Goal: Find specific page/section: Find specific page/section

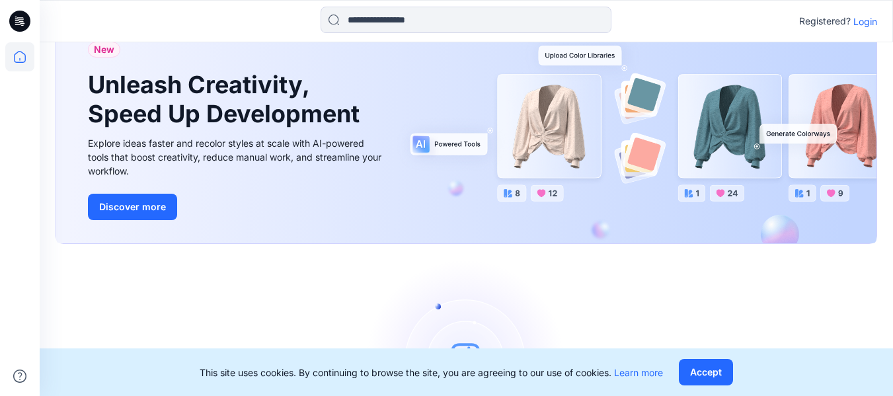
scroll to position [66, 0]
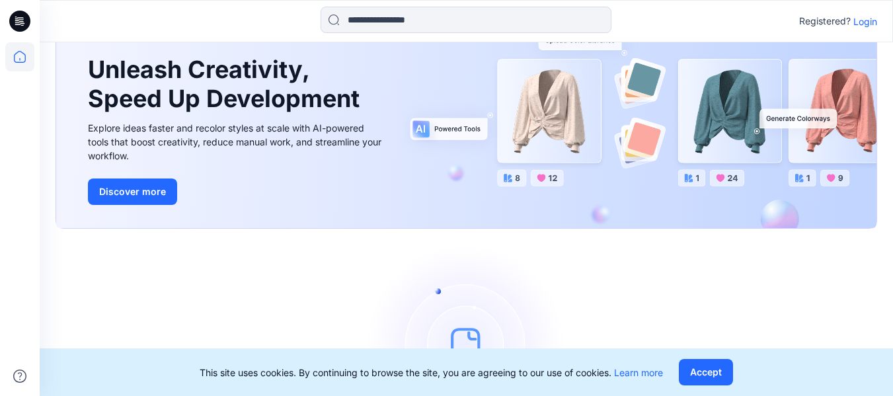
click at [874, 23] on p "Login" at bounding box center [865, 22] width 24 height 14
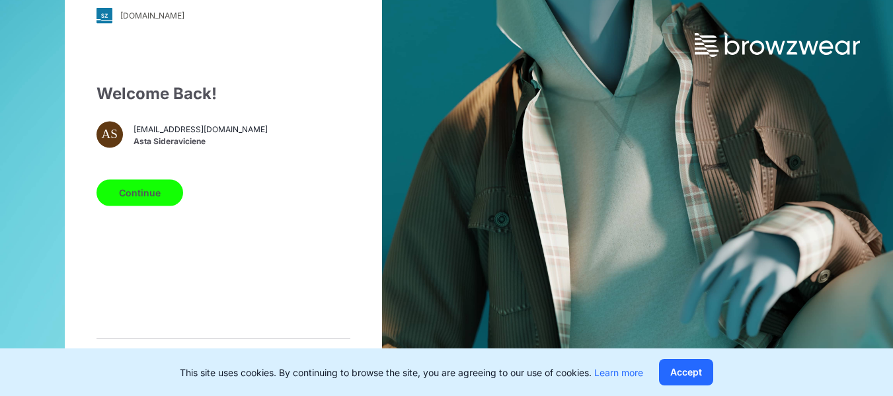
click at [145, 192] on button "Continue" at bounding box center [139, 192] width 87 height 26
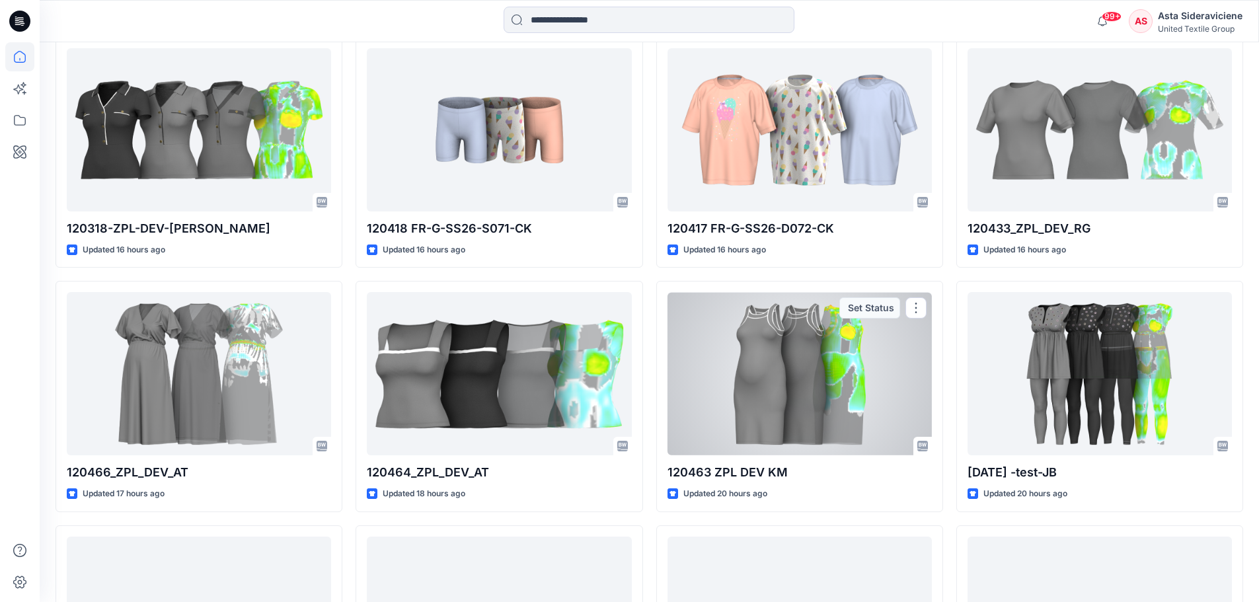
scroll to position [397, 0]
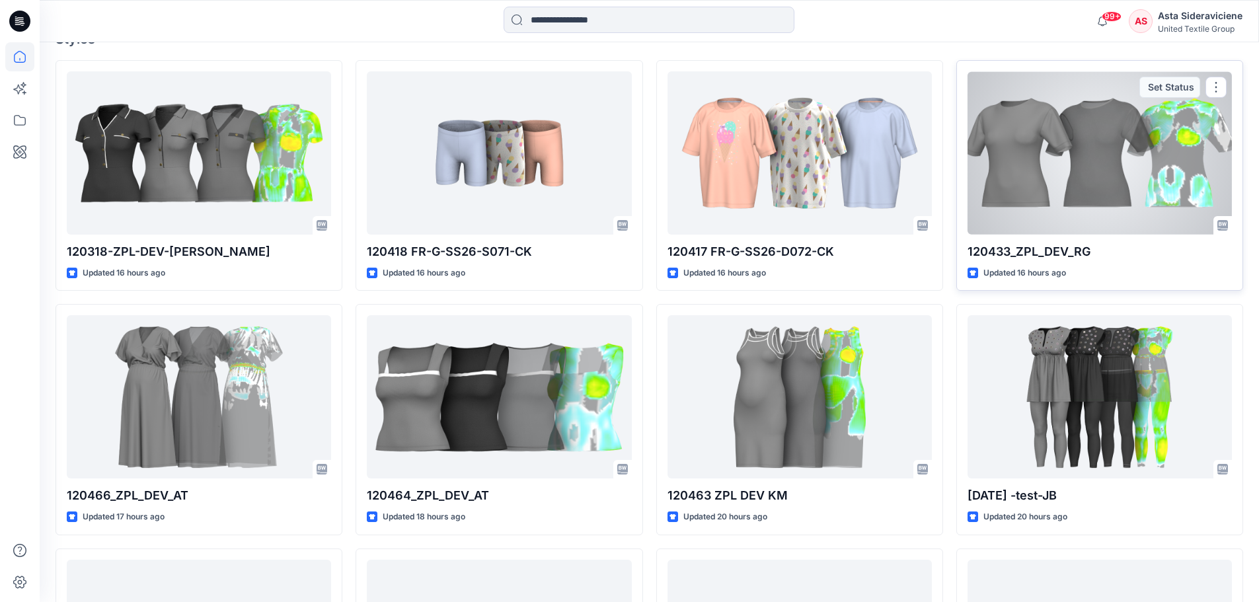
click at [902, 151] on div at bounding box center [1100, 152] width 264 height 163
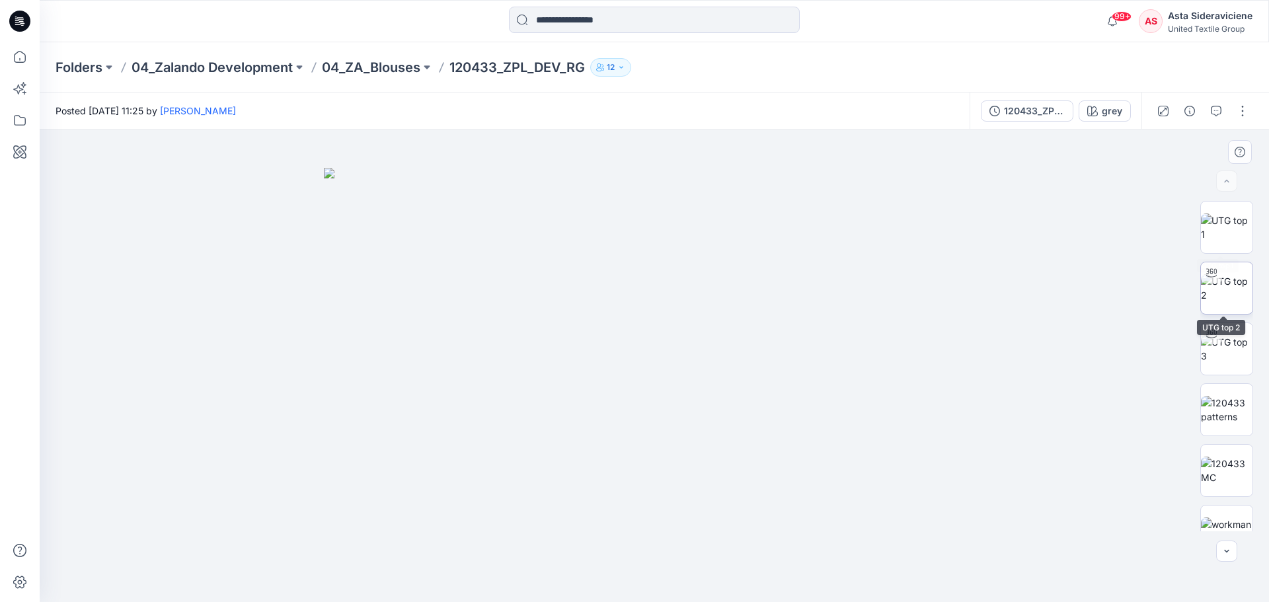
click at [902, 299] on img at bounding box center [1227, 288] width 52 height 28
click at [902, 395] on img at bounding box center [1227, 471] width 52 height 28
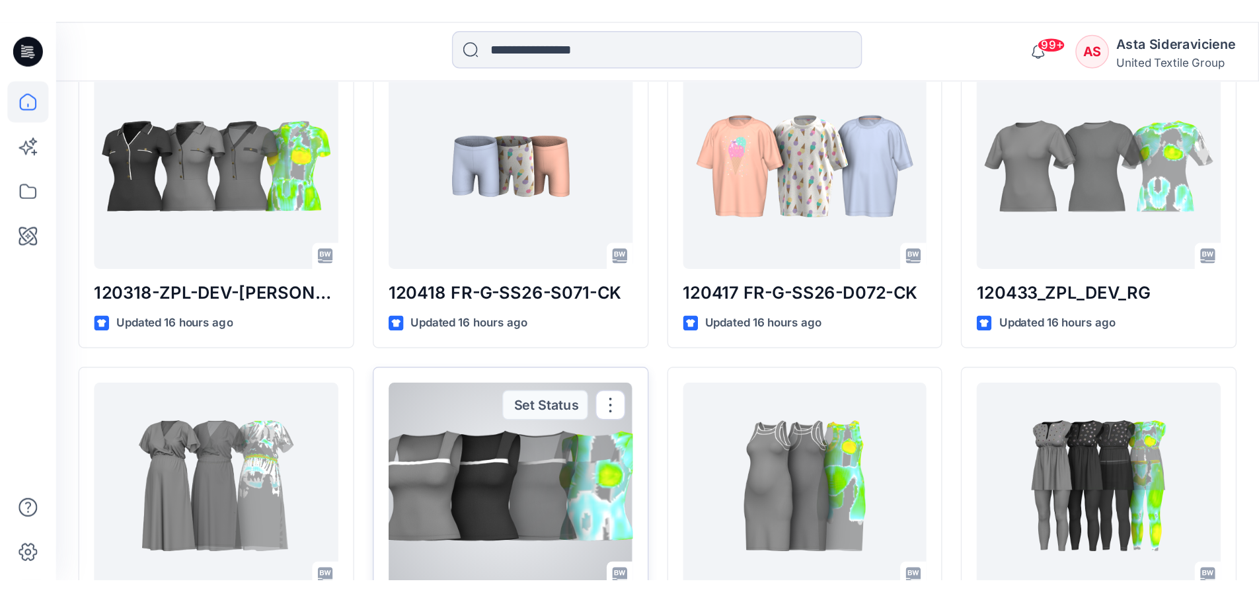
scroll to position [397, 0]
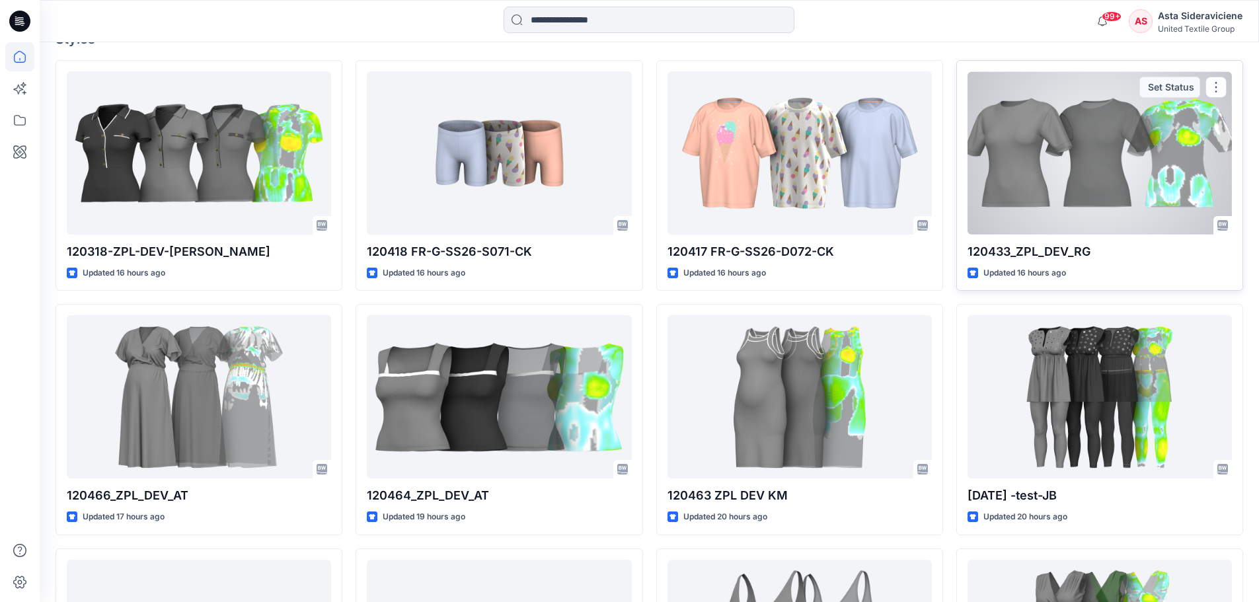
click at [892, 162] on div at bounding box center [1100, 152] width 264 height 163
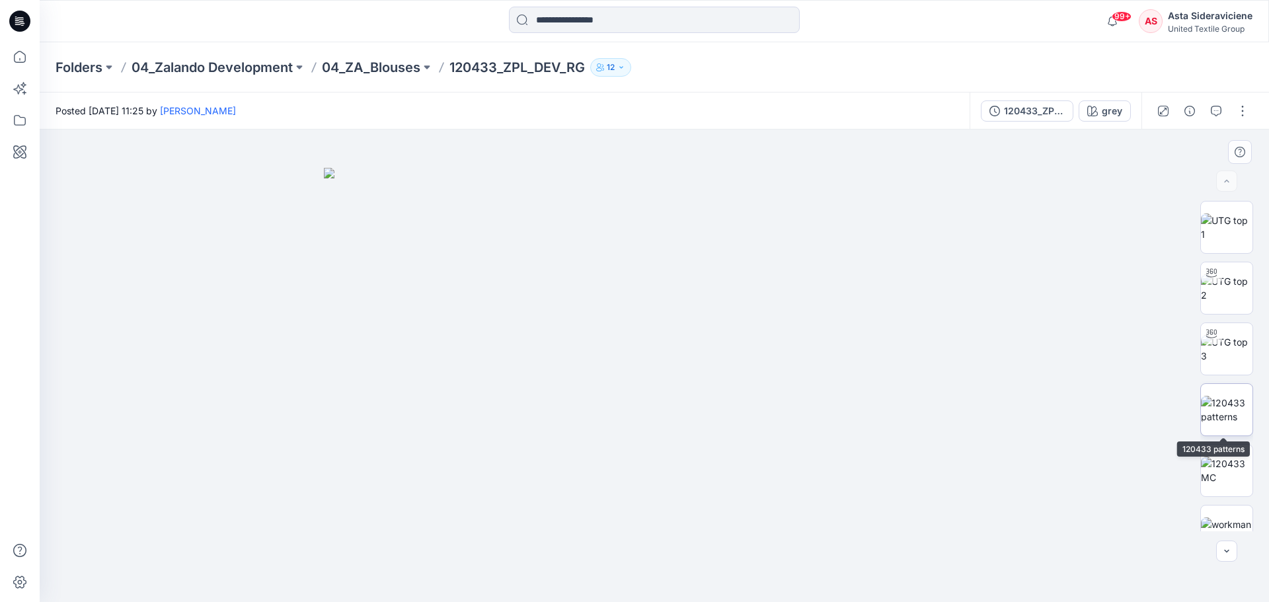
click at [892, 395] on img at bounding box center [1227, 410] width 52 height 28
click at [892, 362] on img at bounding box center [1227, 349] width 52 height 28
drag, startPoint x: 654, startPoint y: 582, endPoint x: 650, endPoint y: 533, distance: 49.1
click at [650, 395] on div at bounding box center [654, 366] width 1229 height 473
click at [892, 395] on img at bounding box center [1227, 410] width 52 height 28
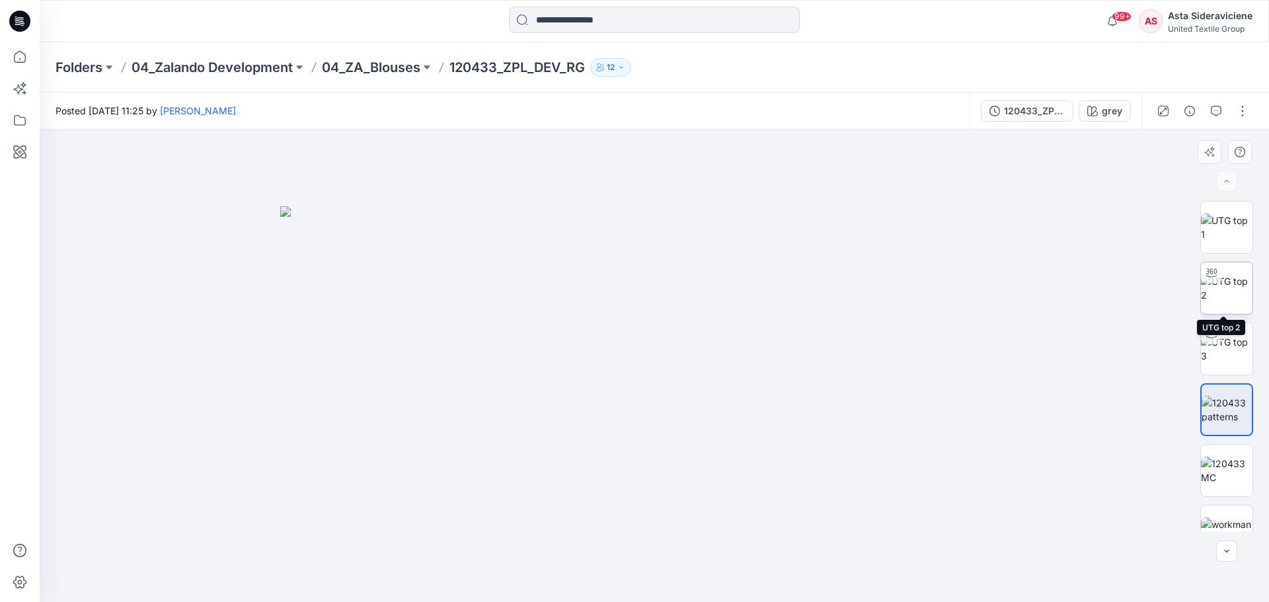
click at [892, 302] on img at bounding box center [1227, 288] width 52 height 28
drag, startPoint x: 658, startPoint y: 584, endPoint x: 701, endPoint y: 570, distance: 44.9
click at [701, 395] on icon at bounding box center [656, 563] width 400 height 50
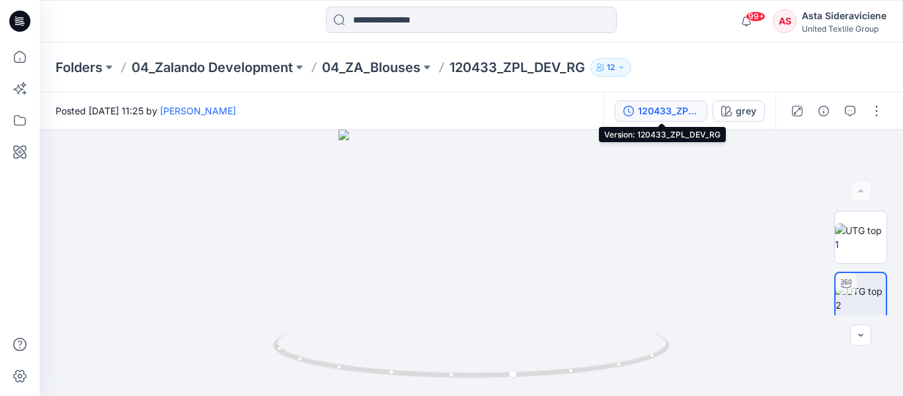
click at [680, 107] on div "120433_ZPL_DEV_RG" at bounding box center [668, 111] width 61 height 15
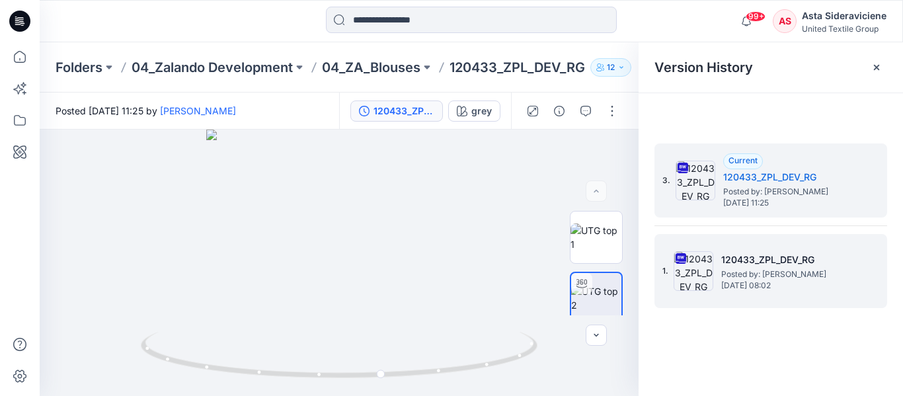
click at [780, 277] on span "Posted by: [PERSON_NAME]" at bounding box center [787, 274] width 132 height 13
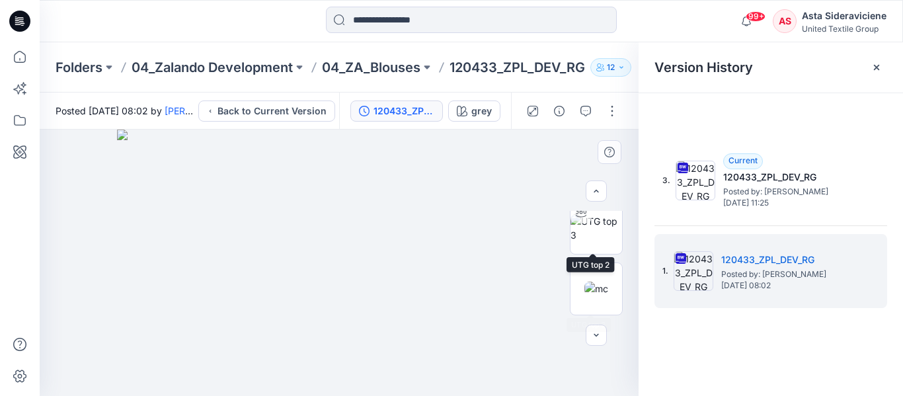
scroll to position [132, 0]
click at [591, 293] on img at bounding box center [596, 287] width 24 height 14
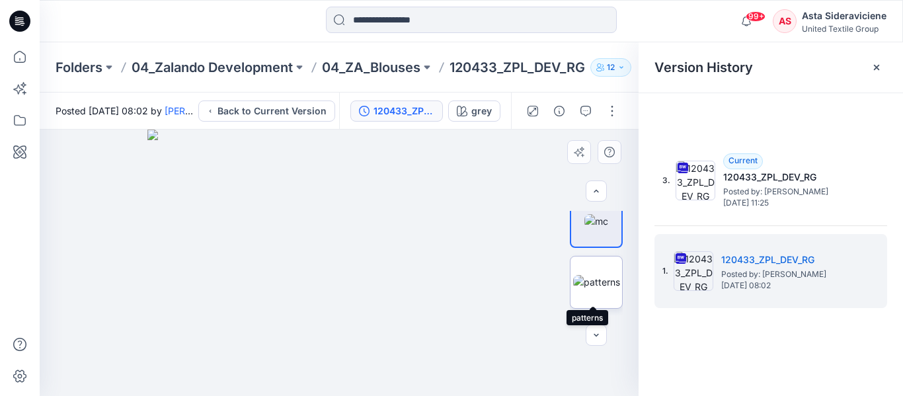
scroll to position [264, 0]
click at [592, 278] on img at bounding box center [596, 277] width 24 height 14
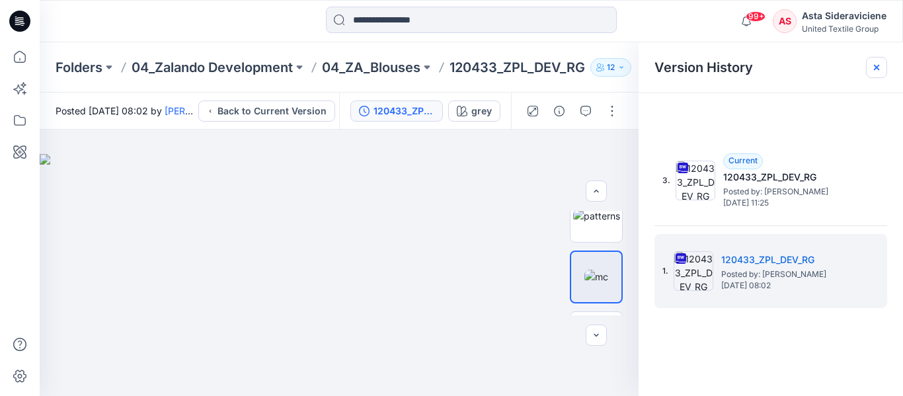
click at [878, 69] on icon at bounding box center [876, 67] width 5 height 5
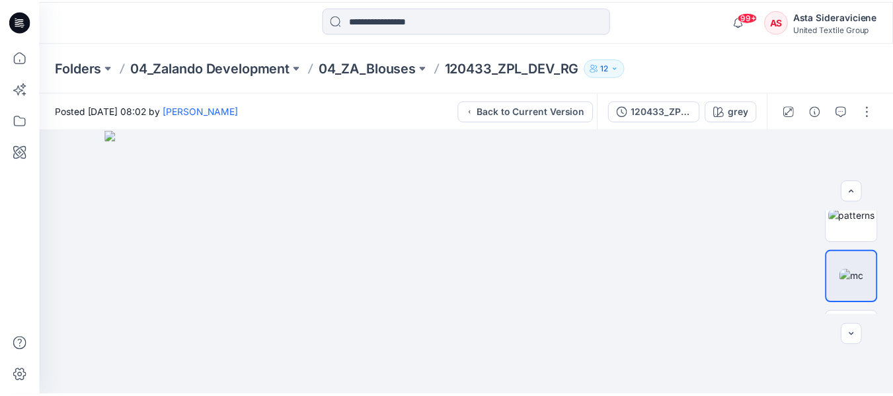
scroll to position [397, 0]
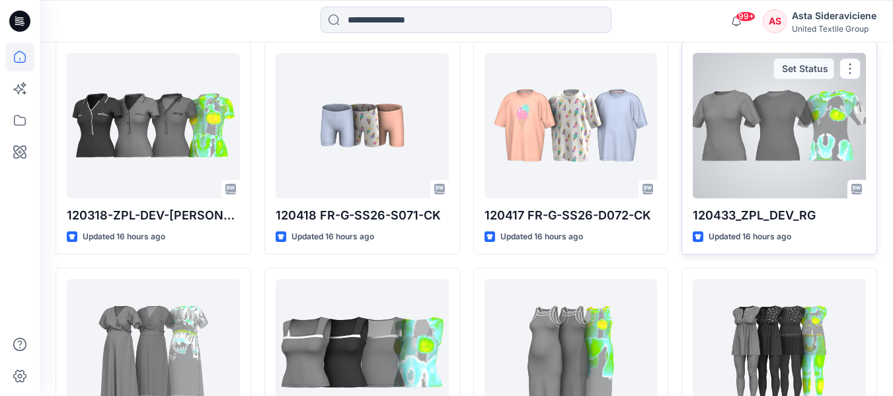
click at [776, 125] on div at bounding box center [779, 125] width 173 height 145
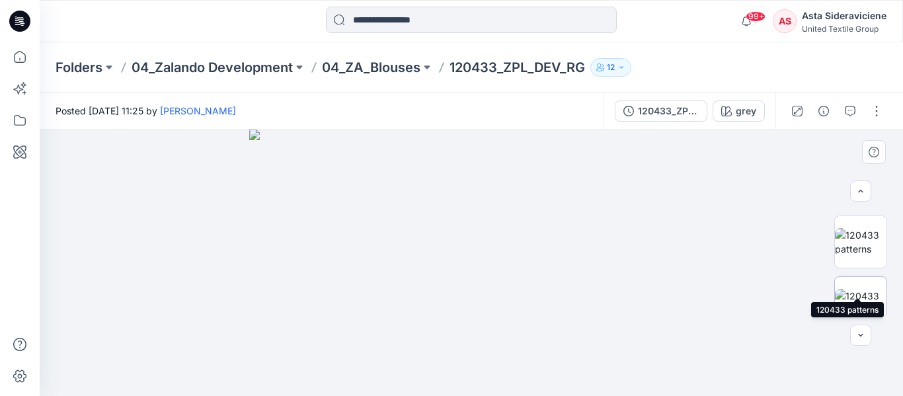
scroll to position [198, 0]
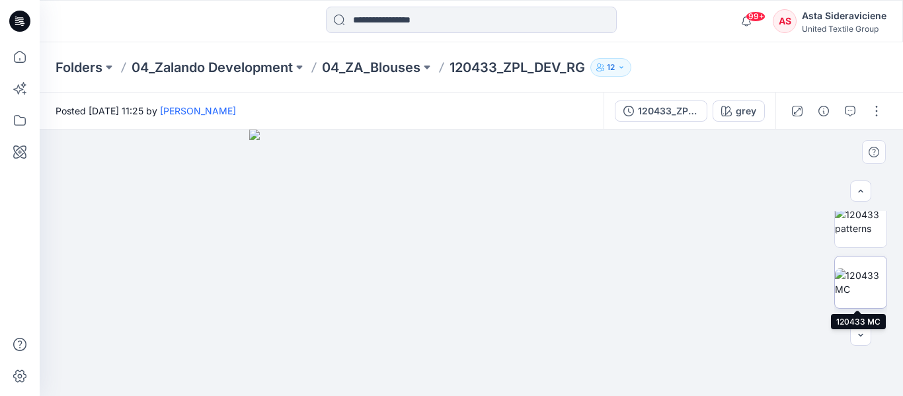
click at [851, 295] on img at bounding box center [861, 282] width 52 height 28
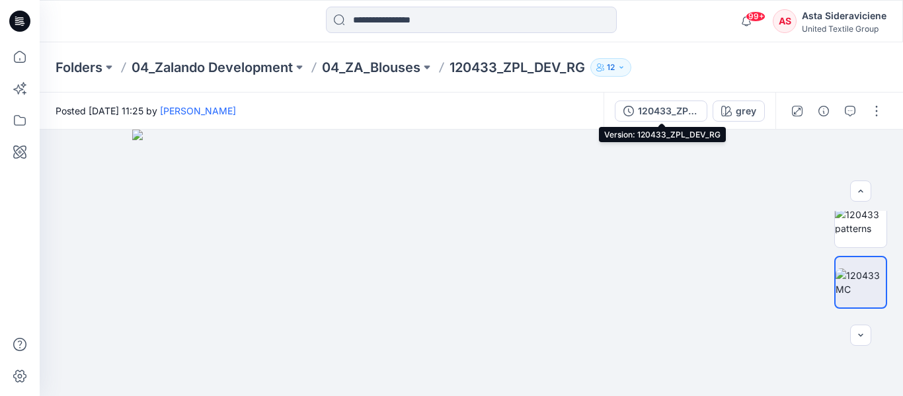
click at [654, 113] on div "120433_ZPL_DEV_RG" at bounding box center [668, 111] width 61 height 15
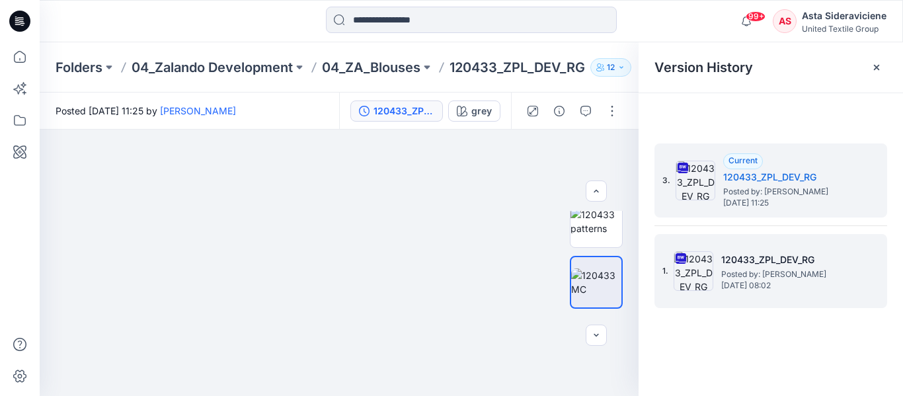
click at [755, 254] on h5 "120433_ZPL_DEV_RG" at bounding box center [787, 260] width 132 height 16
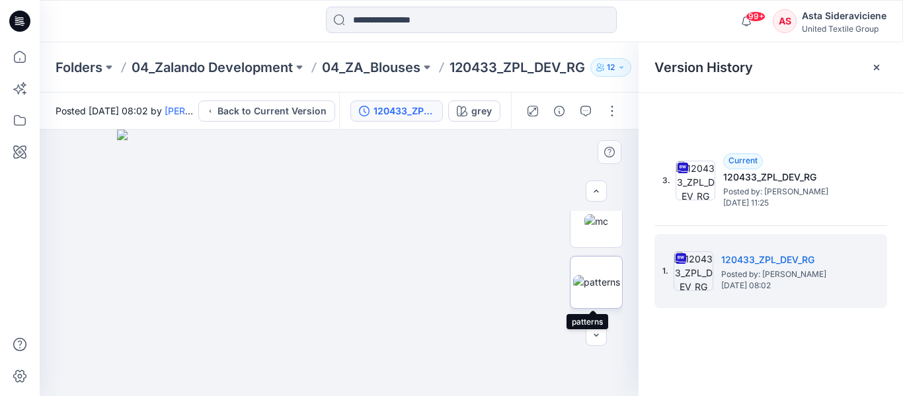
click at [591, 275] on img at bounding box center [596, 282] width 47 height 14
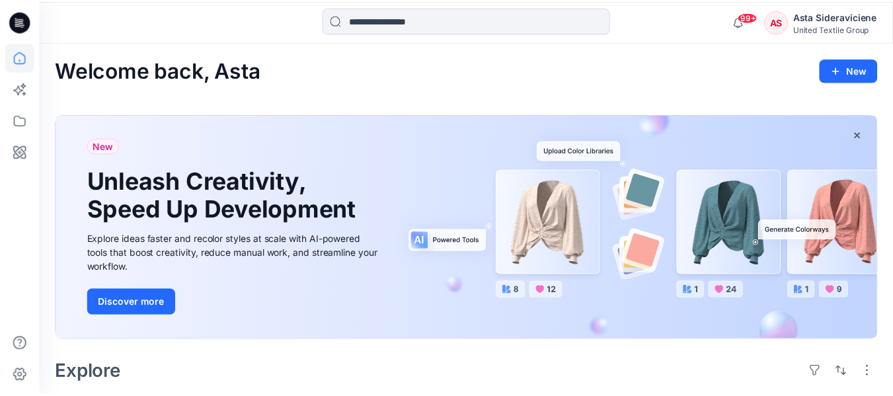
scroll to position [397, 0]
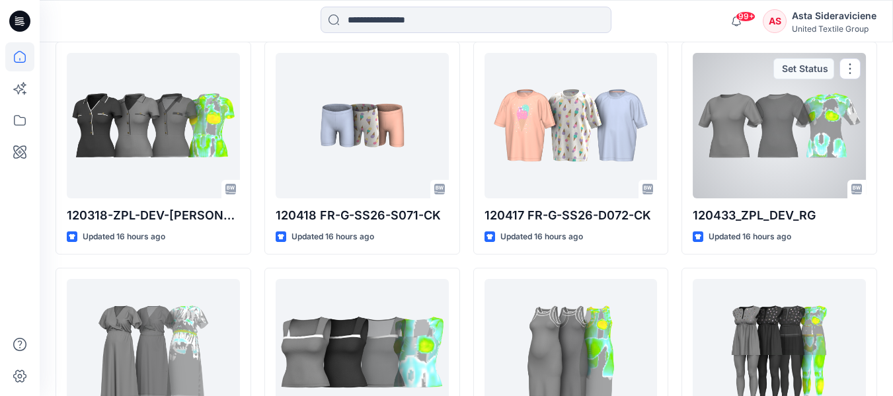
click at [768, 138] on div at bounding box center [779, 125] width 173 height 145
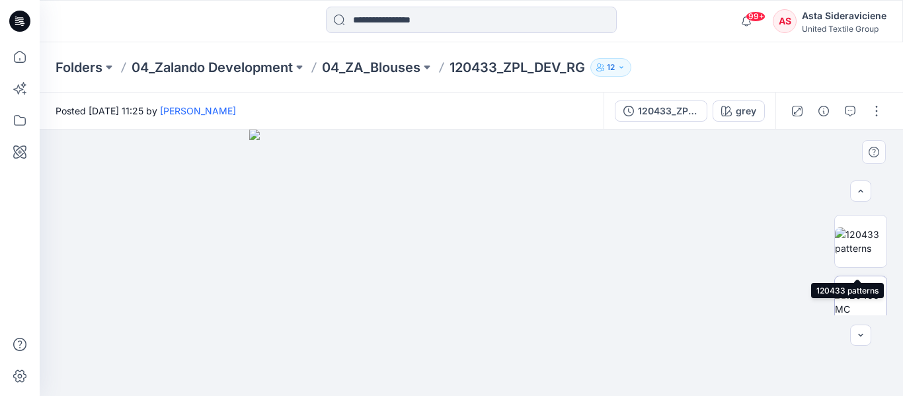
scroll to position [198, 0]
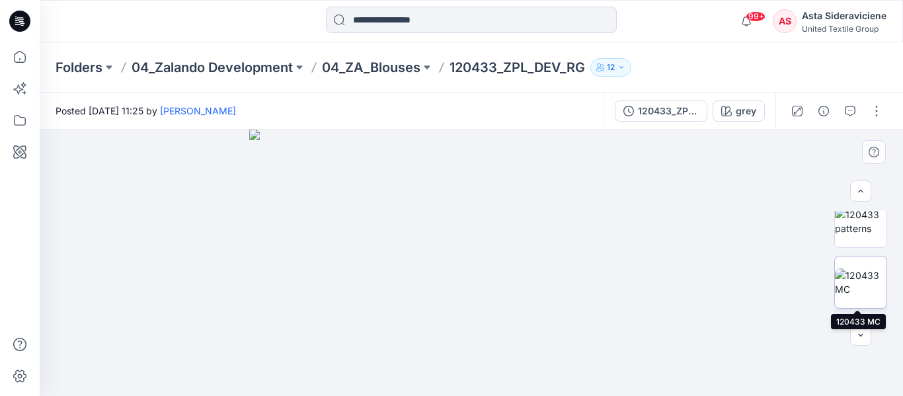
click at [851, 281] on img at bounding box center [861, 282] width 52 height 28
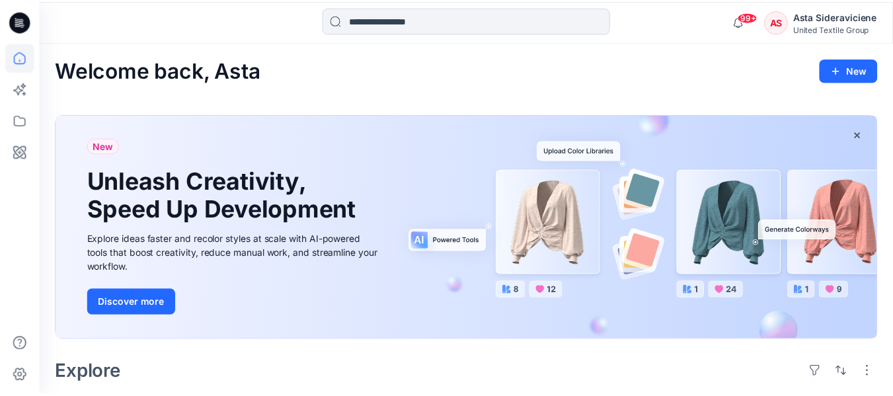
scroll to position [397, 0]
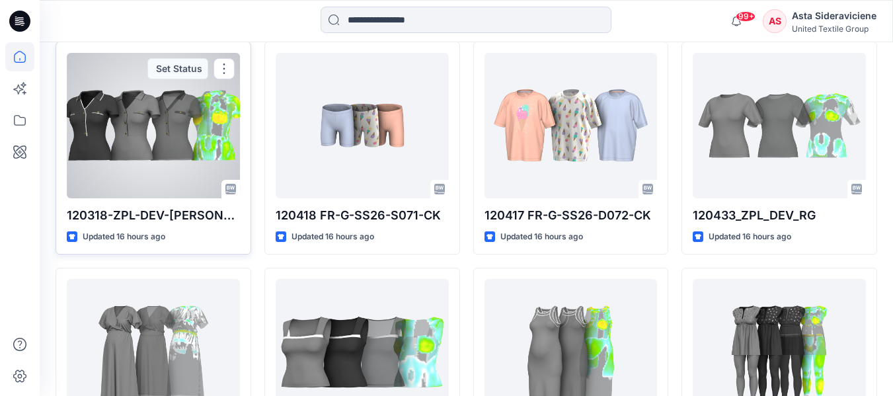
click at [178, 122] on div at bounding box center [153, 125] width 173 height 145
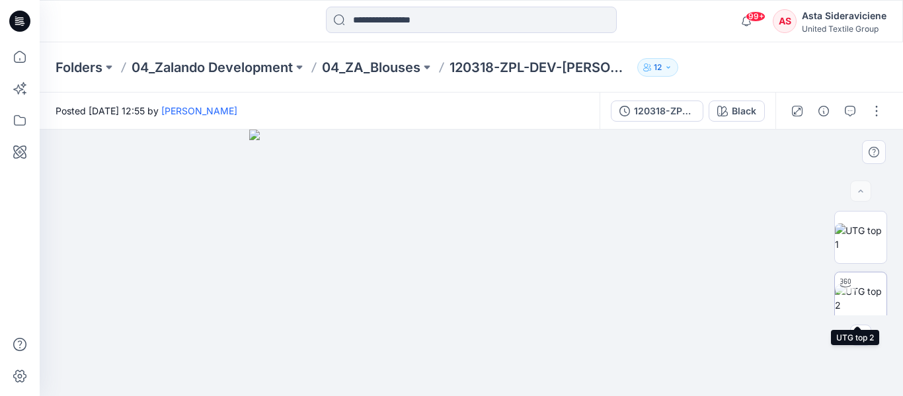
click at [859, 295] on img at bounding box center [861, 298] width 52 height 28
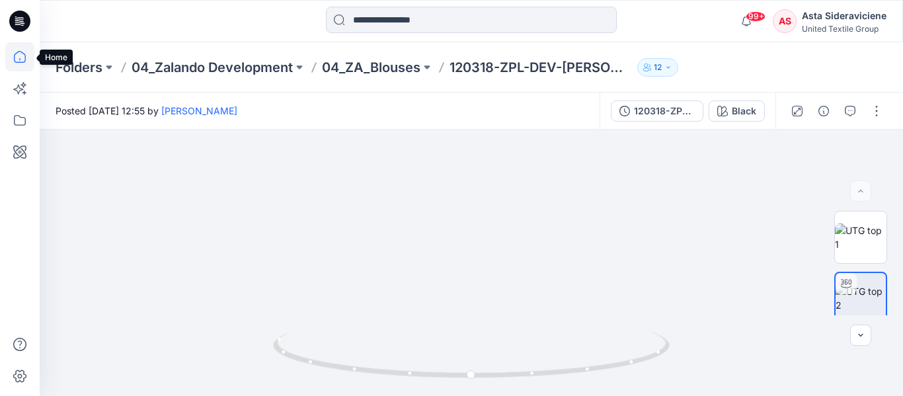
click at [20, 54] on icon at bounding box center [19, 56] width 29 height 29
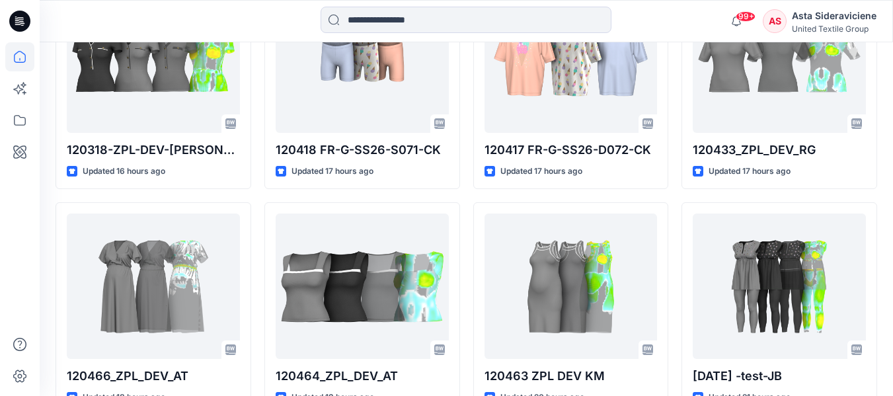
scroll to position [463, 0]
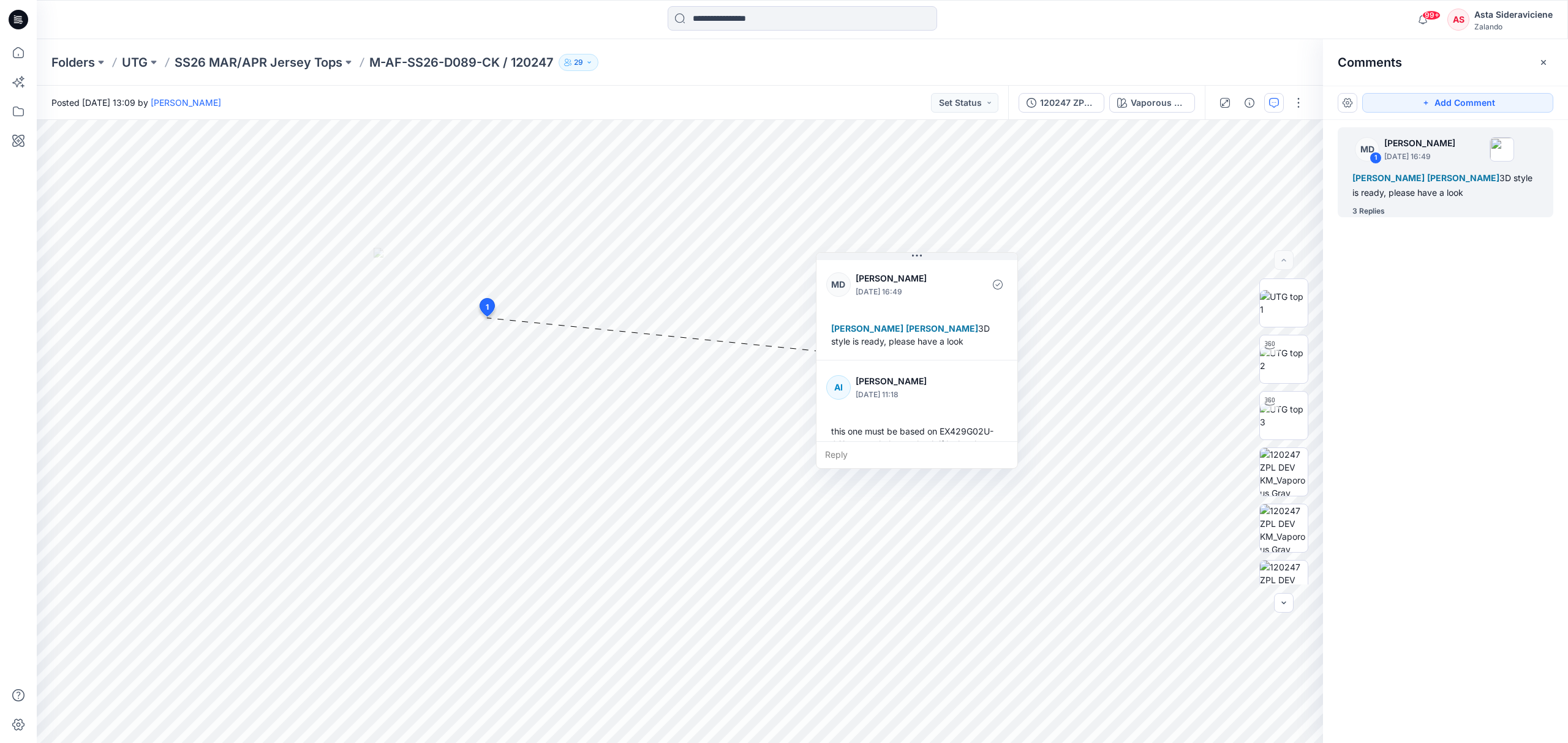
scroll to position [279, 0]
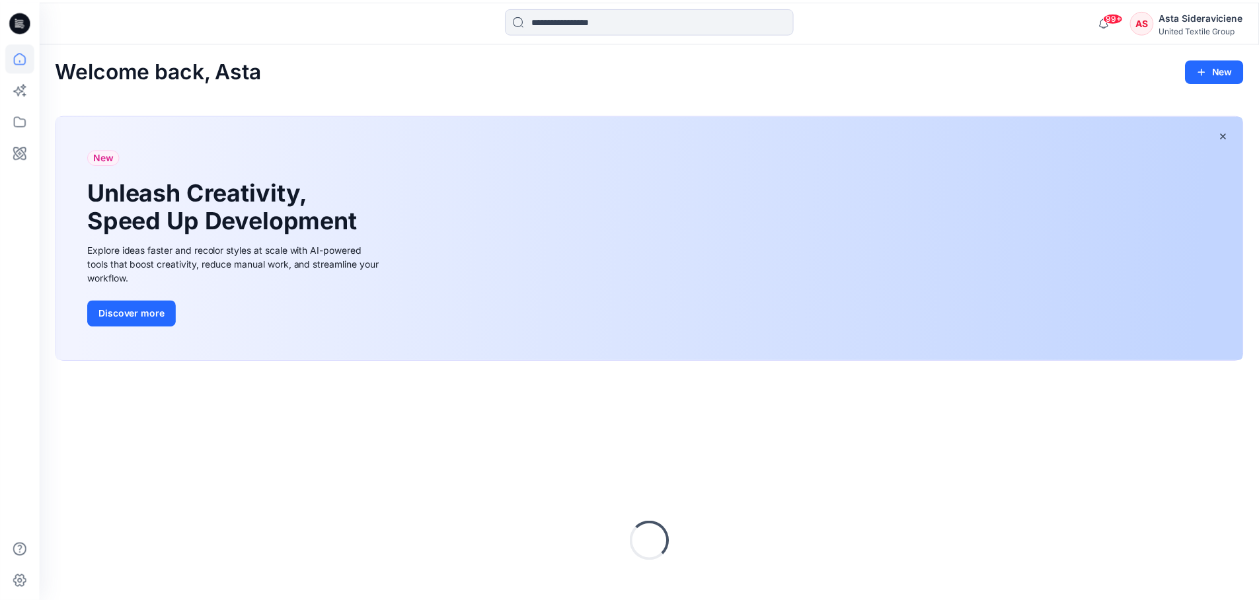
scroll to position [119, 0]
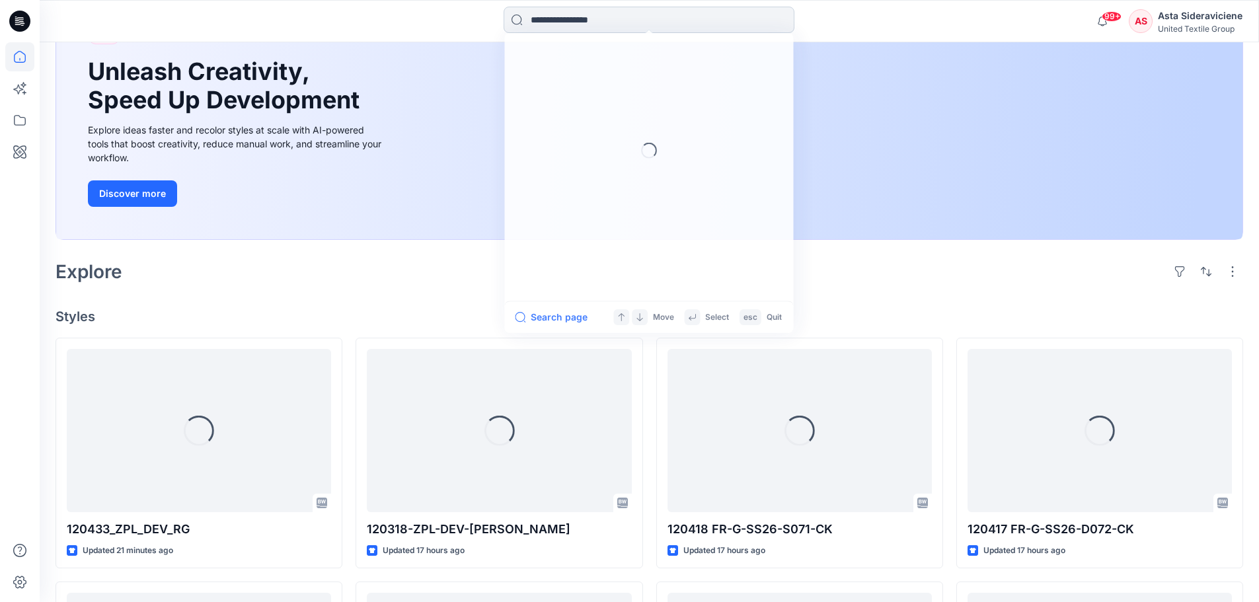
click at [611, 18] on input at bounding box center [649, 20] width 291 height 26
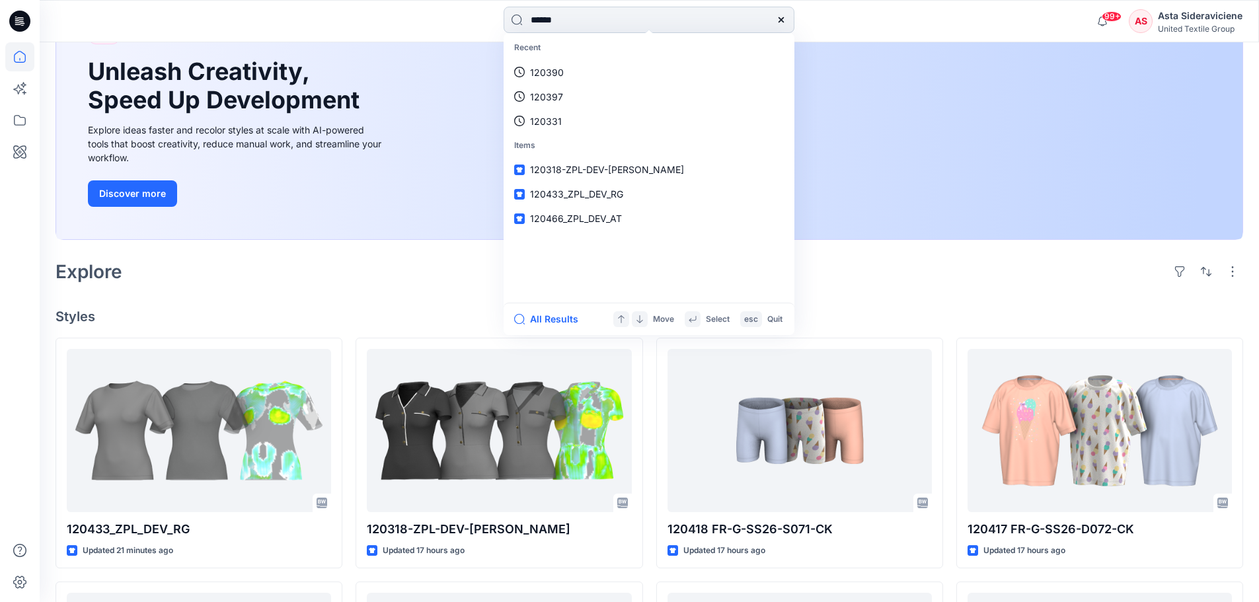
type input "******"
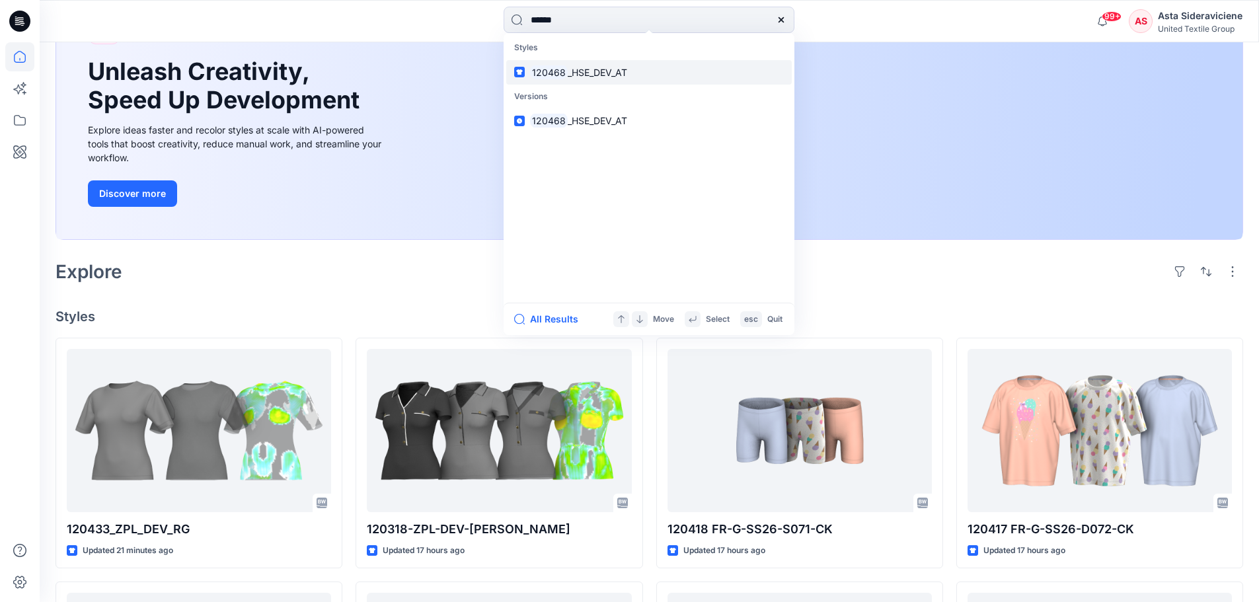
click at [576, 73] on span "_HSE_DEV_AT" at bounding box center [597, 72] width 59 height 11
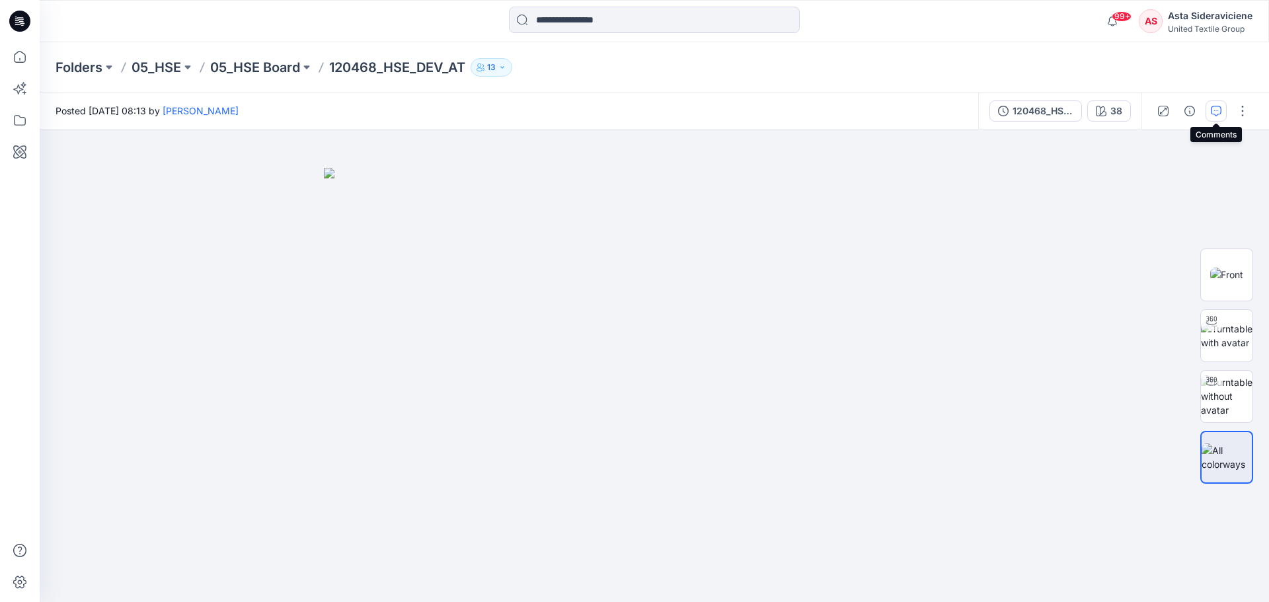
click at [1214, 111] on icon "button" at bounding box center [1216, 111] width 11 height 11
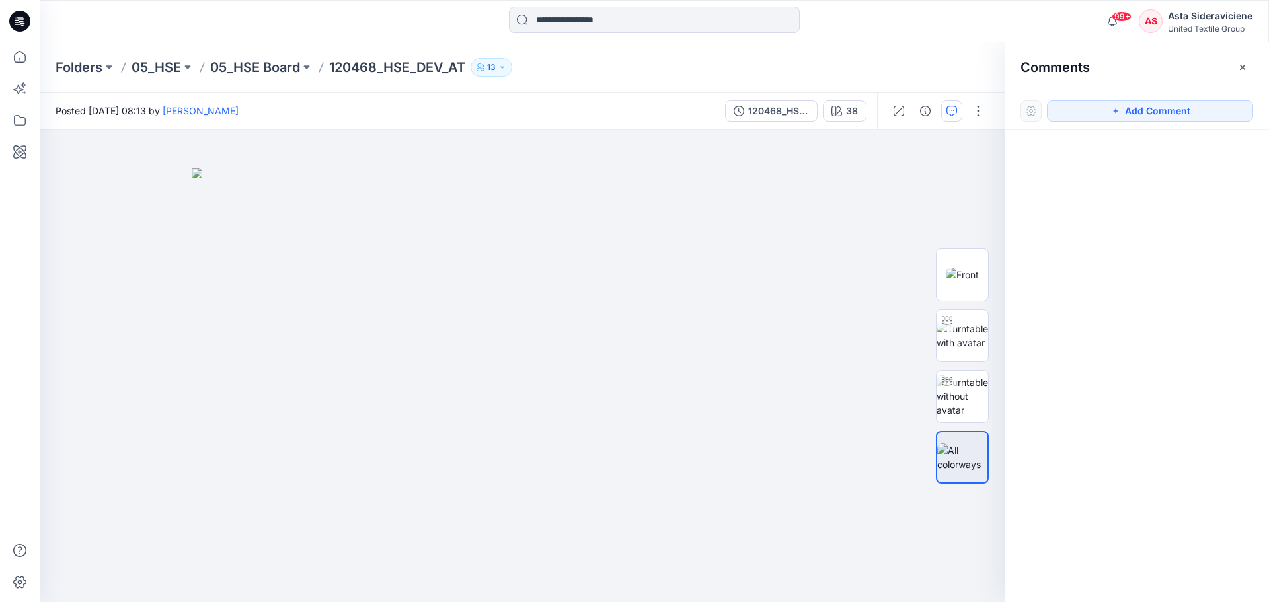
click at [1243, 65] on icon "button" at bounding box center [1242, 67] width 11 height 11
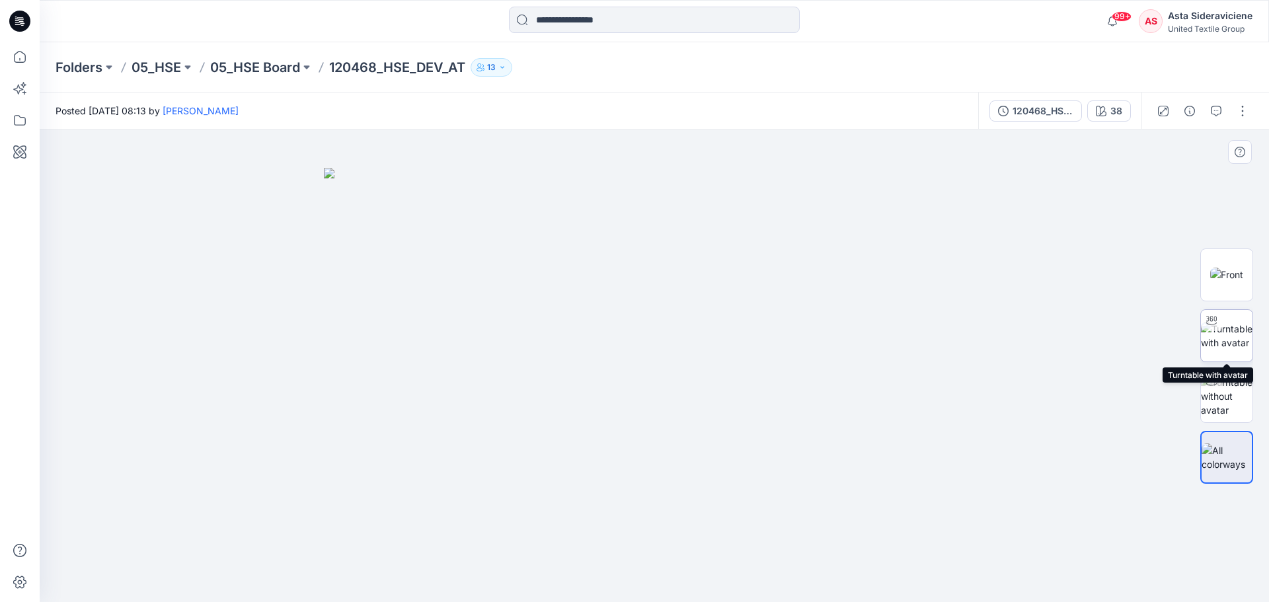
click at [1239, 336] on img at bounding box center [1227, 336] width 52 height 28
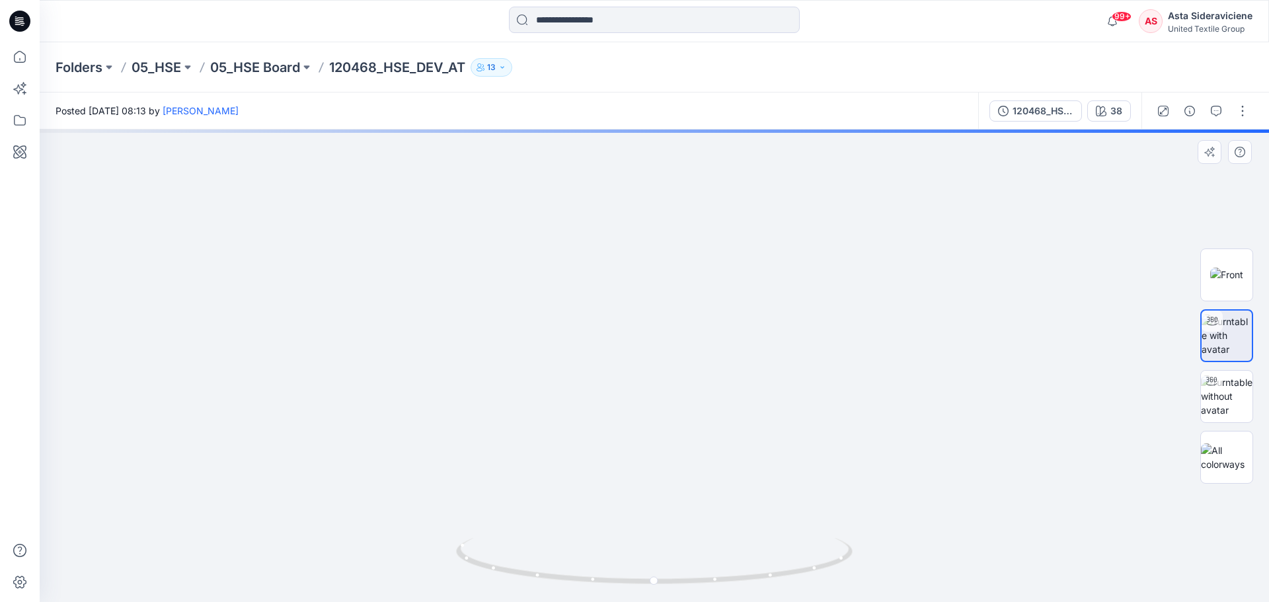
drag, startPoint x: 692, startPoint y: 282, endPoint x: 615, endPoint y: 490, distance: 221.9
click at [617, 490] on img at bounding box center [654, 284] width 1098 height 635
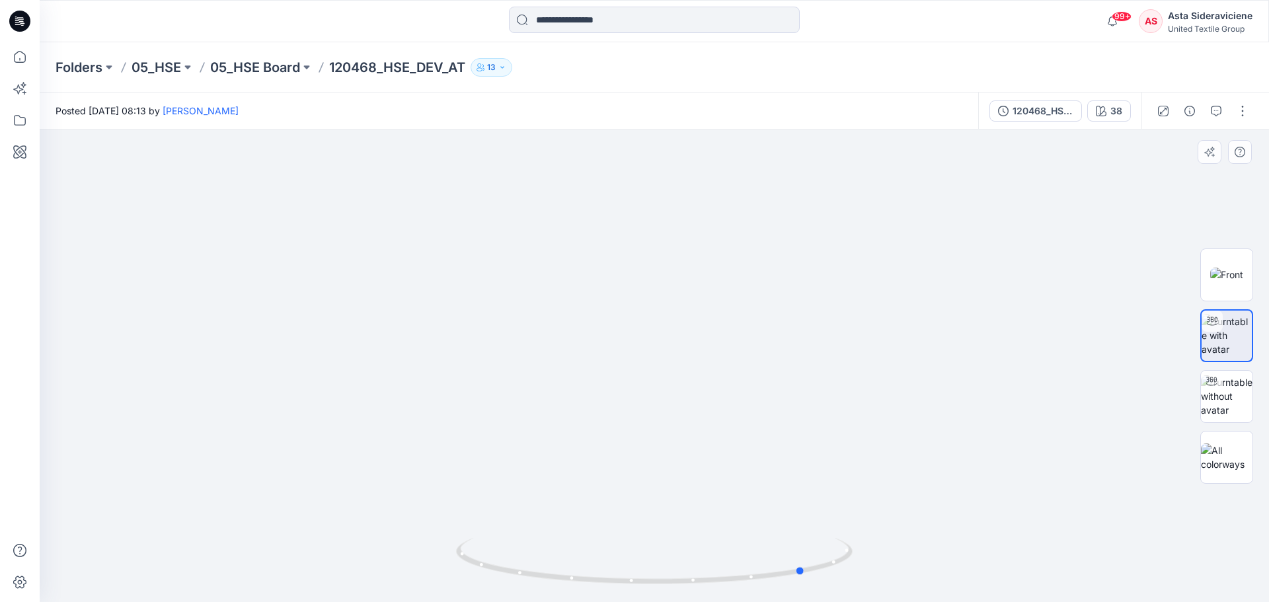
drag, startPoint x: 654, startPoint y: 585, endPoint x: 808, endPoint y: 490, distance: 181.2
click at [808, 490] on div at bounding box center [654, 366] width 1229 height 473
click at [17, 55] on icon at bounding box center [19, 56] width 29 height 29
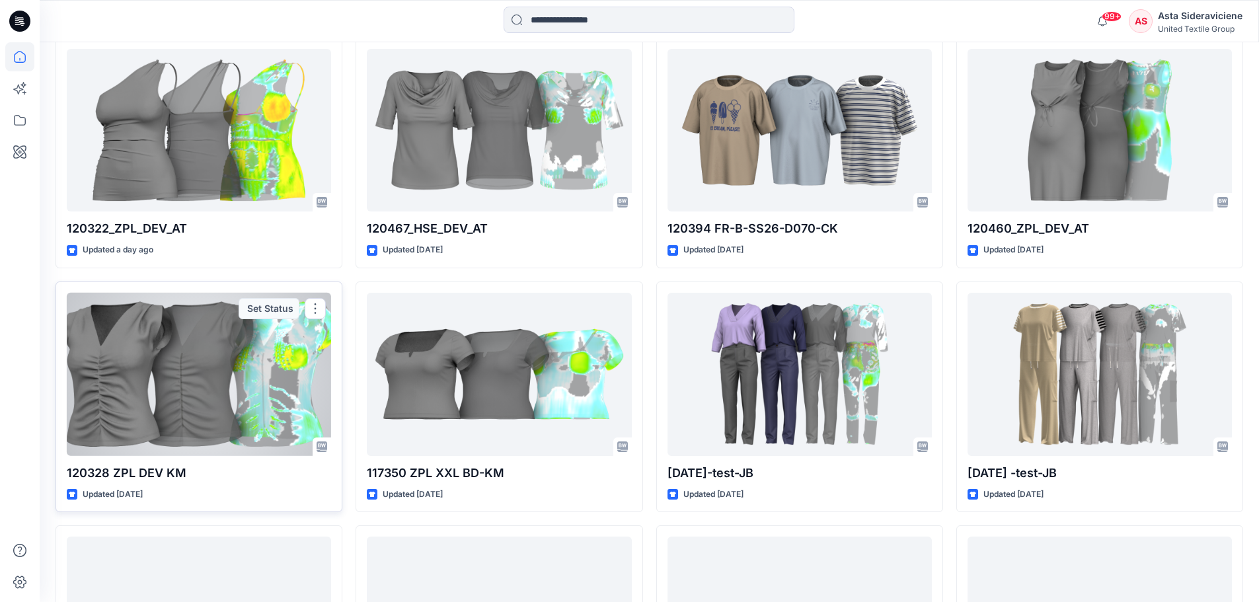
scroll to position [1166, 0]
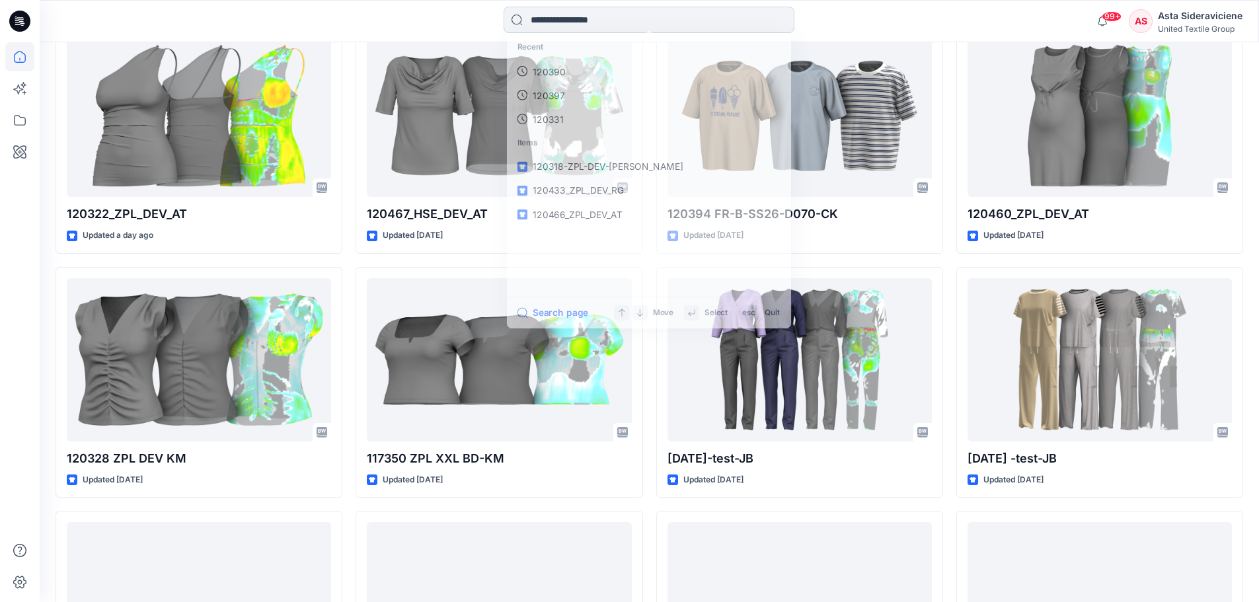
click at [615, 24] on input at bounding box center [649, 20] width 291 height 26
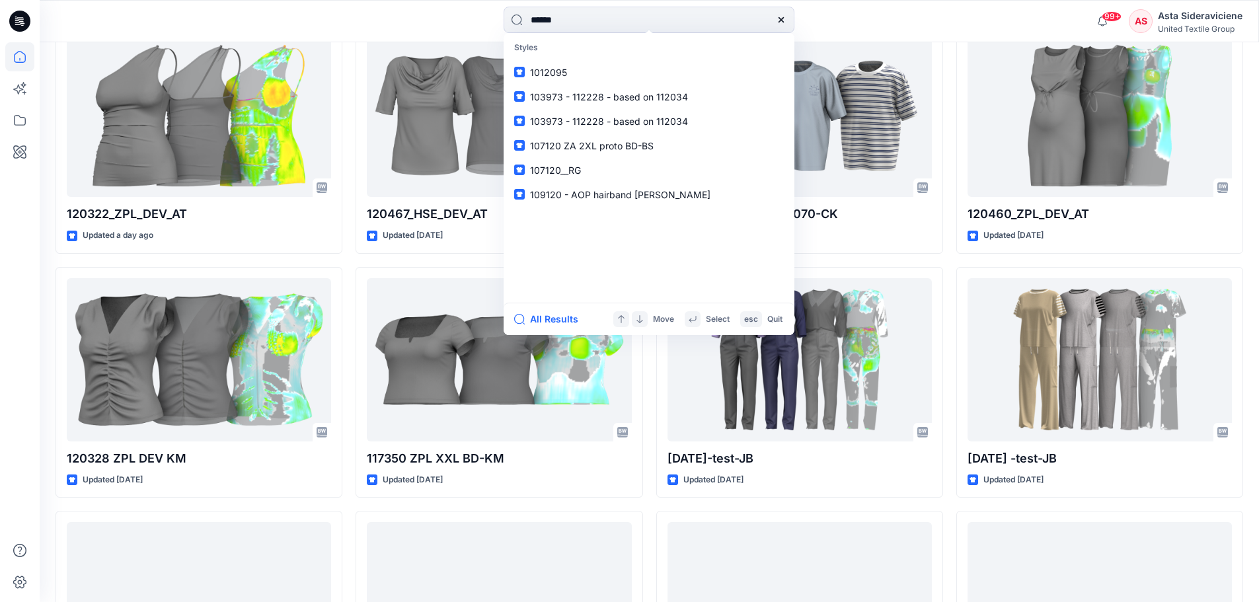
type input "******"
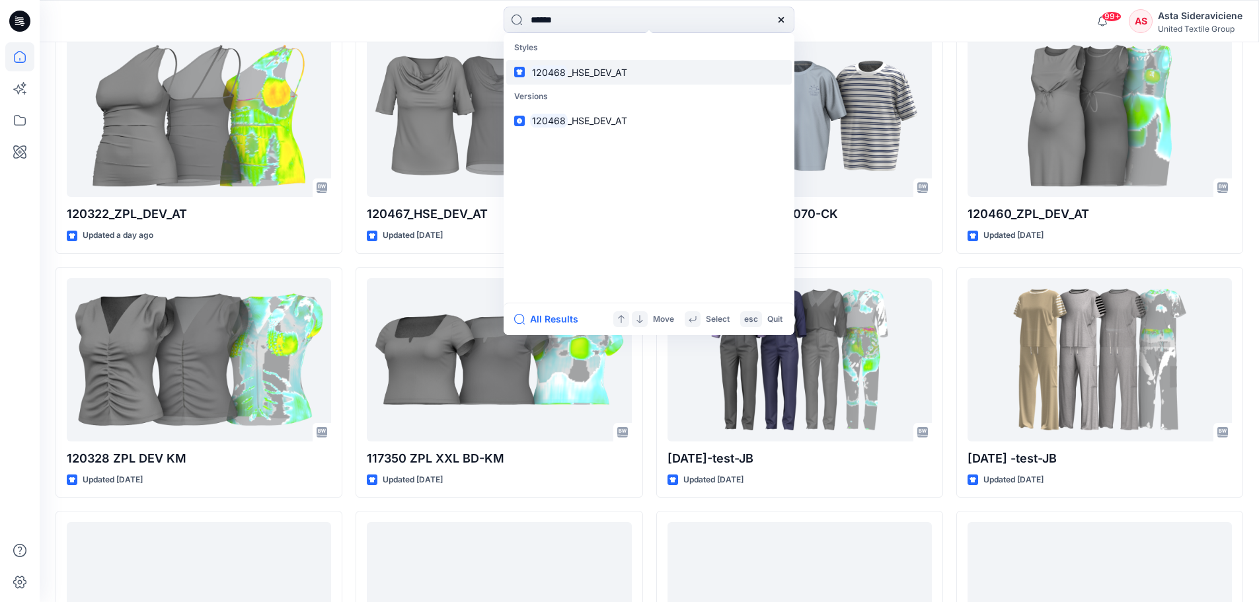
click at [587, 67] on span "_HSE_DEV_AT" at bounding box center [597, 72] width 59 height 11
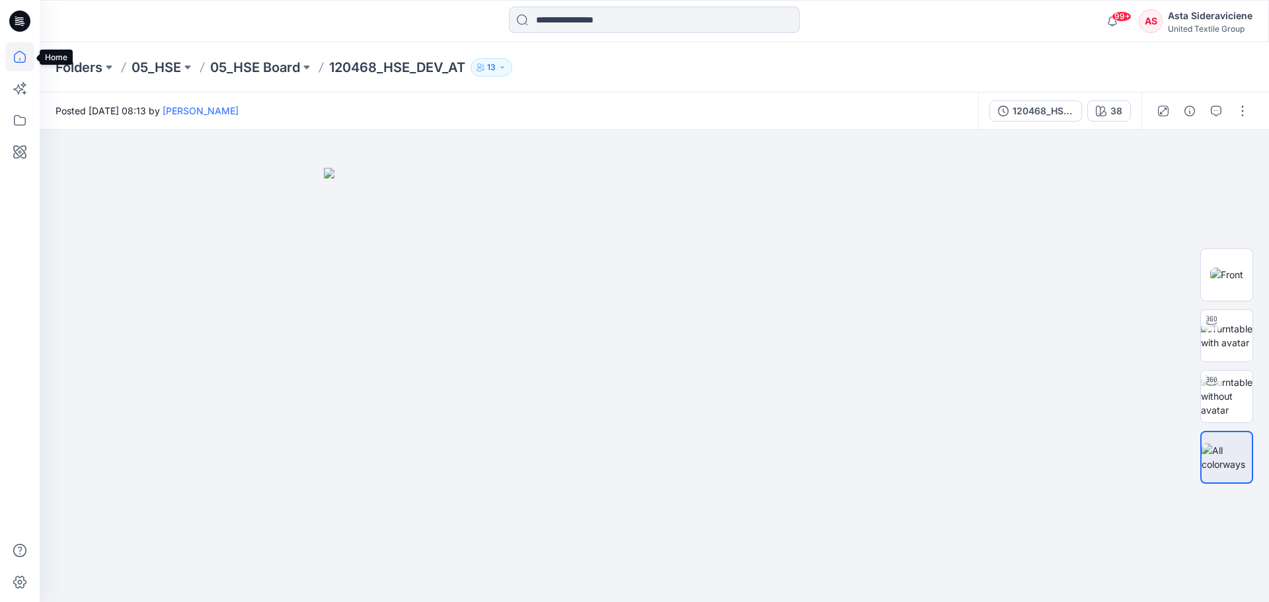
click at [20, 59] on icon at bounding box center [19, 59] width 1 height 3
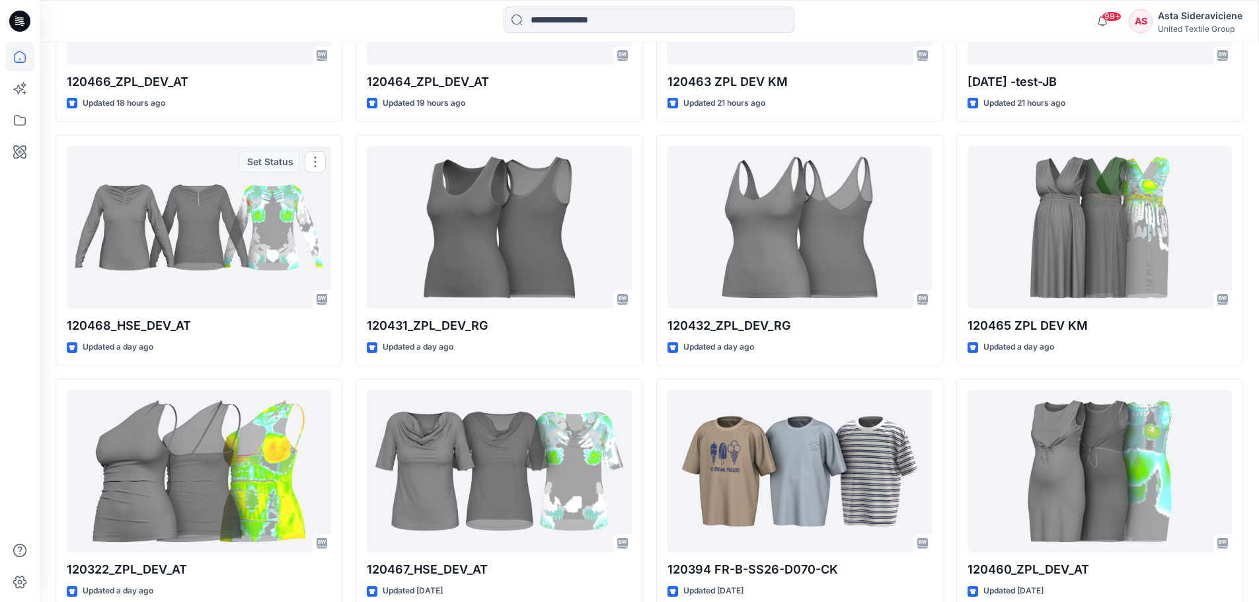
scroll to position [991, 0]
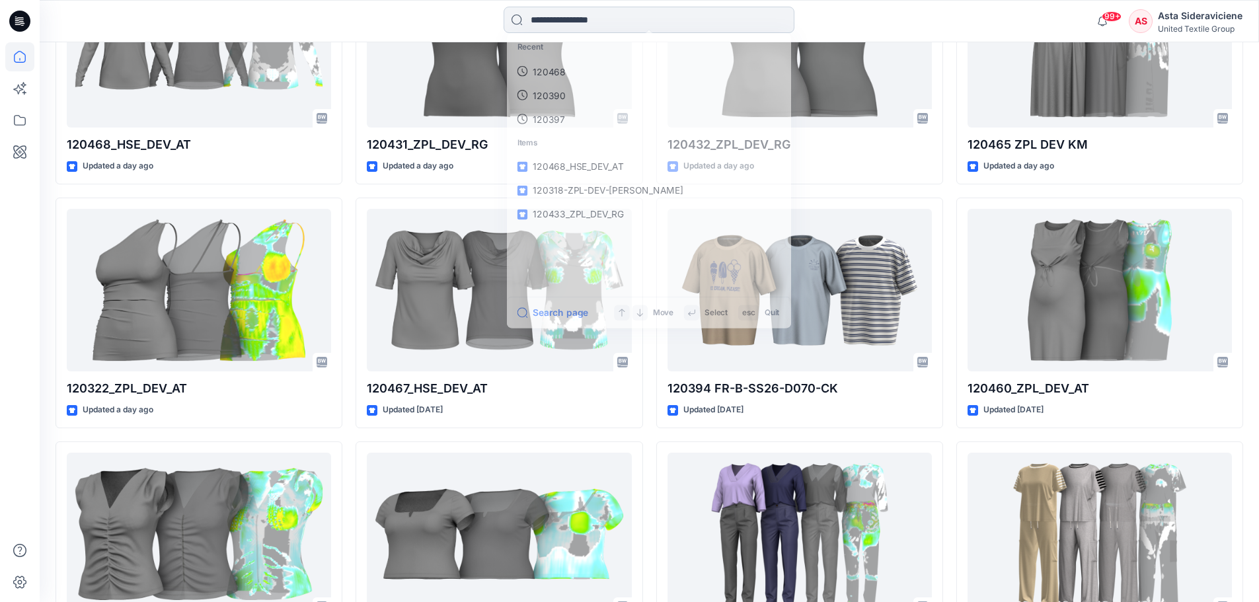
click at [625, 17] on input at bounding box center [649, 20] width 291 height 26
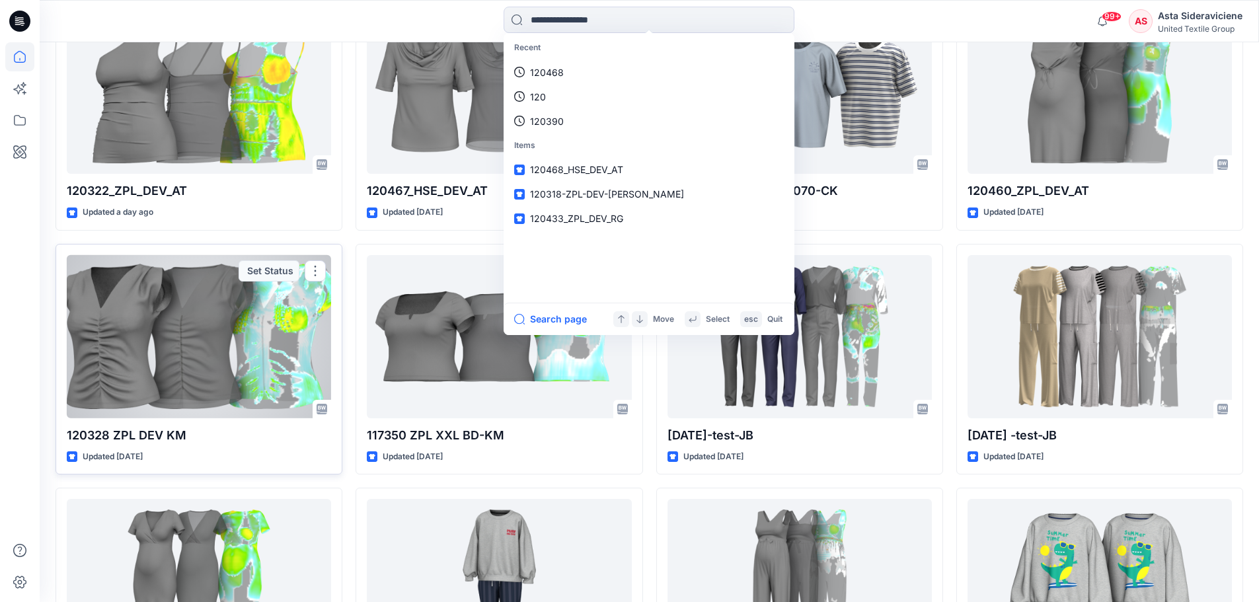
scroll to position [1190, 0]
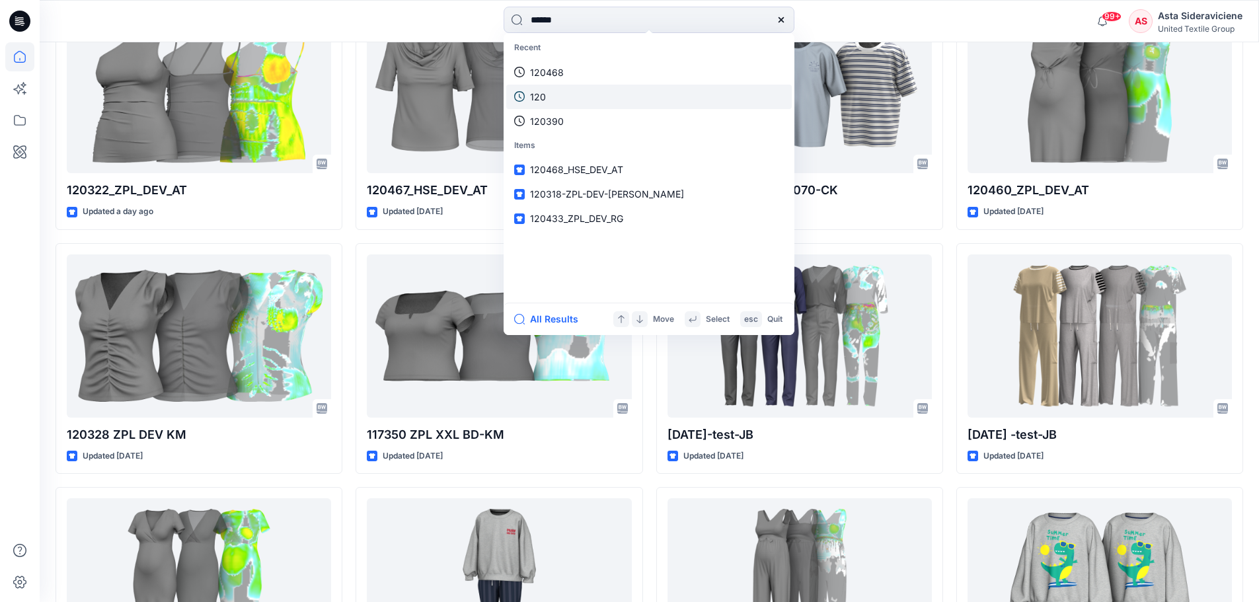
type input "******"
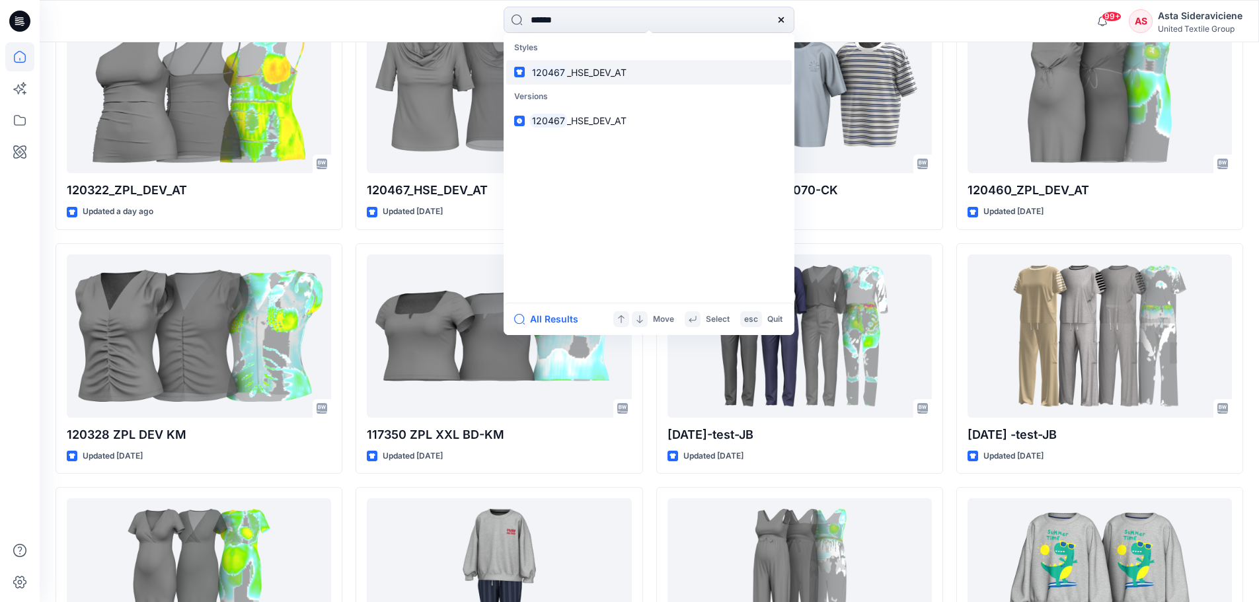
click at [591, 75] on span "_HSE_DEV_AT" at bounding box center [596, 72] width 59 height 11
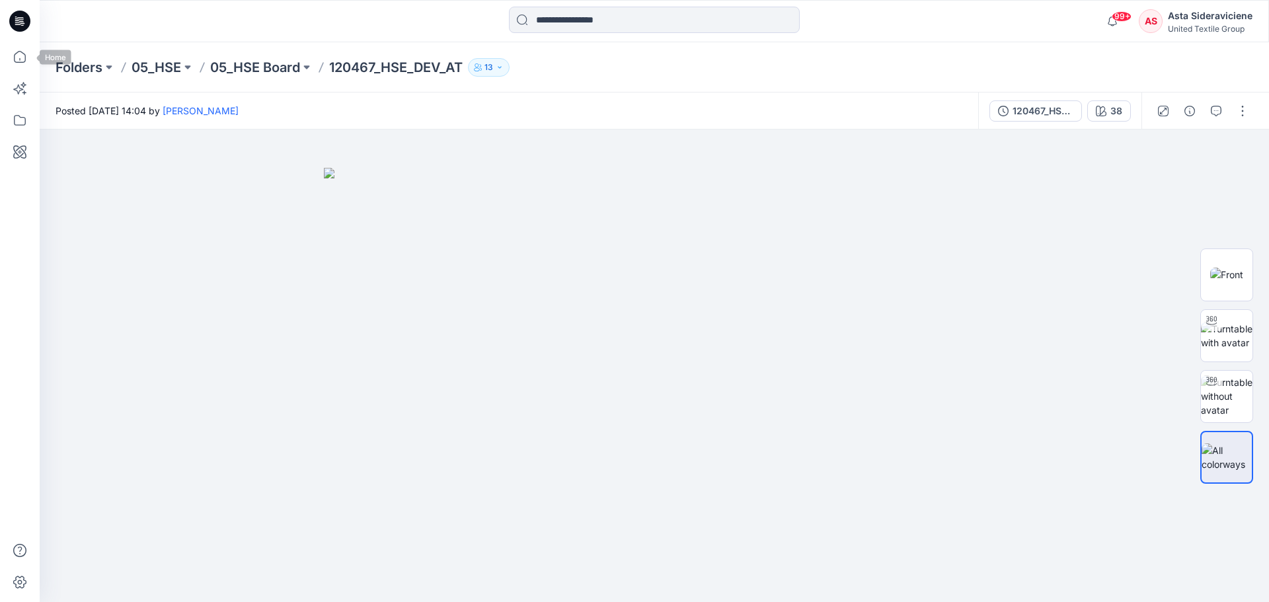
click at [34, 55] on div at bounding box center [20, 301] width 40 height 602
click at [17, 59] on icon at bounding box center [19, 56] width 29 height 29
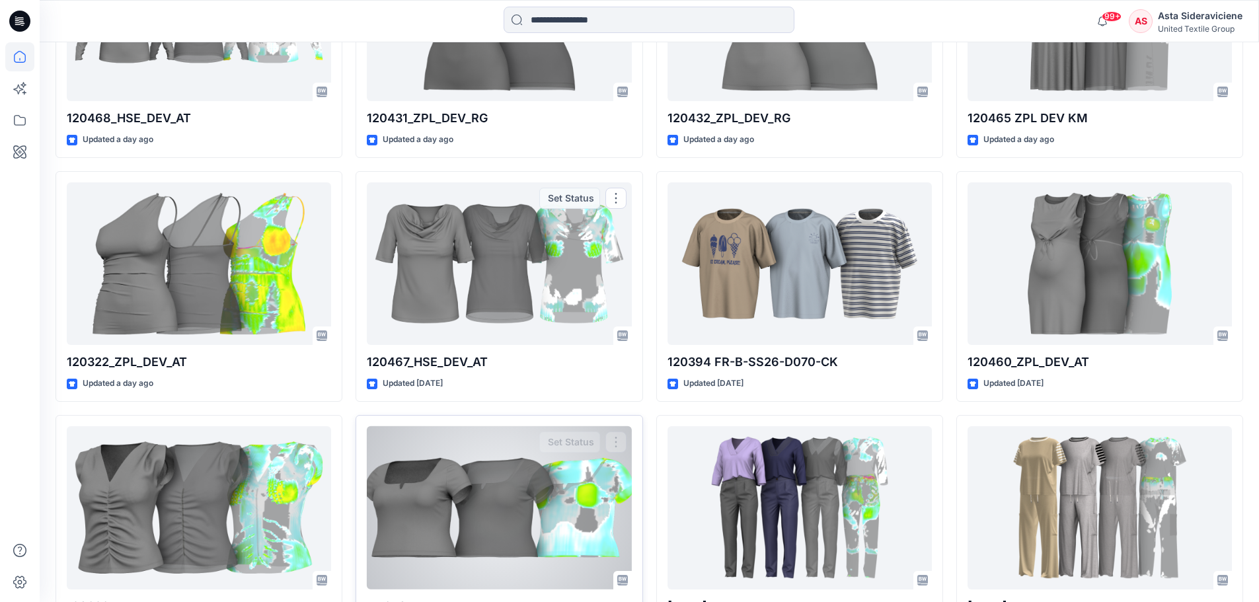
scroll to position [1124, 0]
